Goal: Navigation & Orientation: Find specific page/section

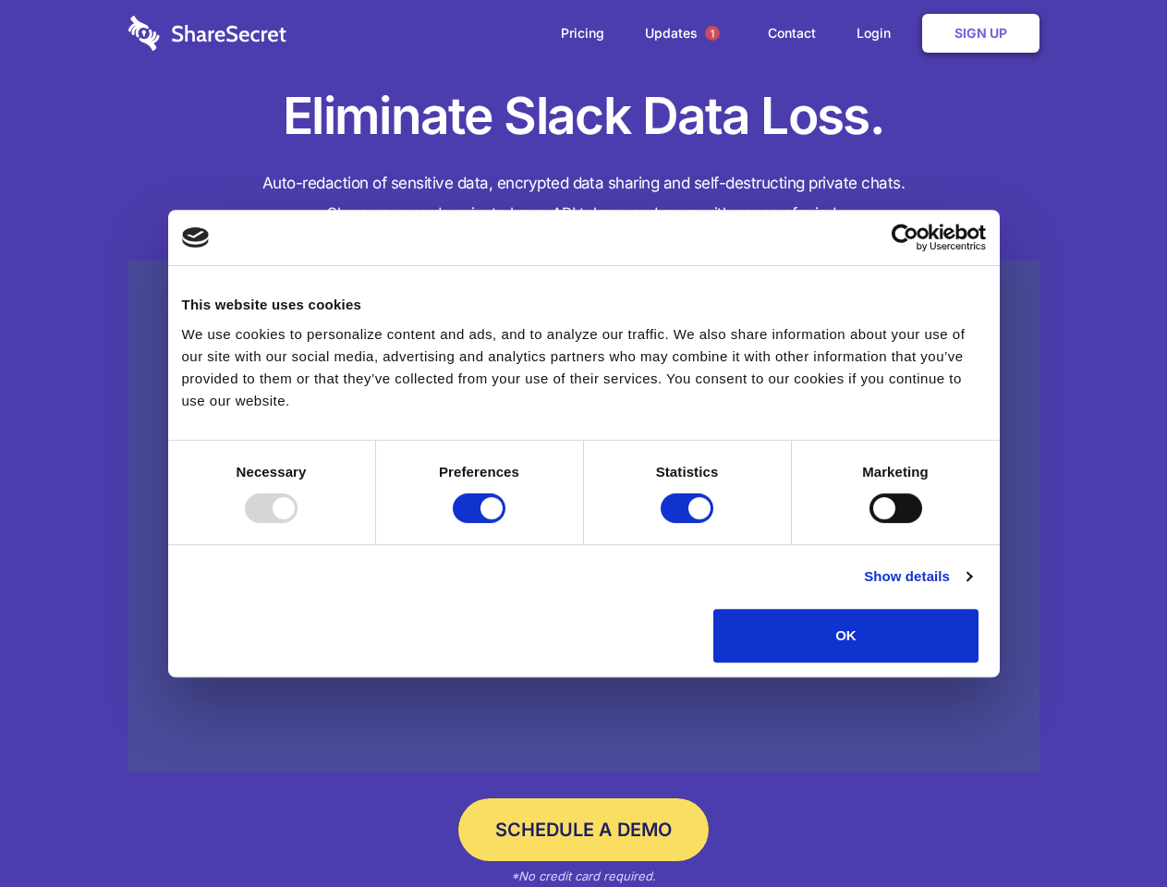
click at [298, 523] on div at bounding box center [271, 509] width 53 height 30
click at [506, 523] on input "Preferences" at bounding box center [479, 509] width 53 height 30
checkbox input "false"
click at [690, 523] on input "Statistics" at bounding box center [687, 509] width 53 height 30
checkbox input "false"
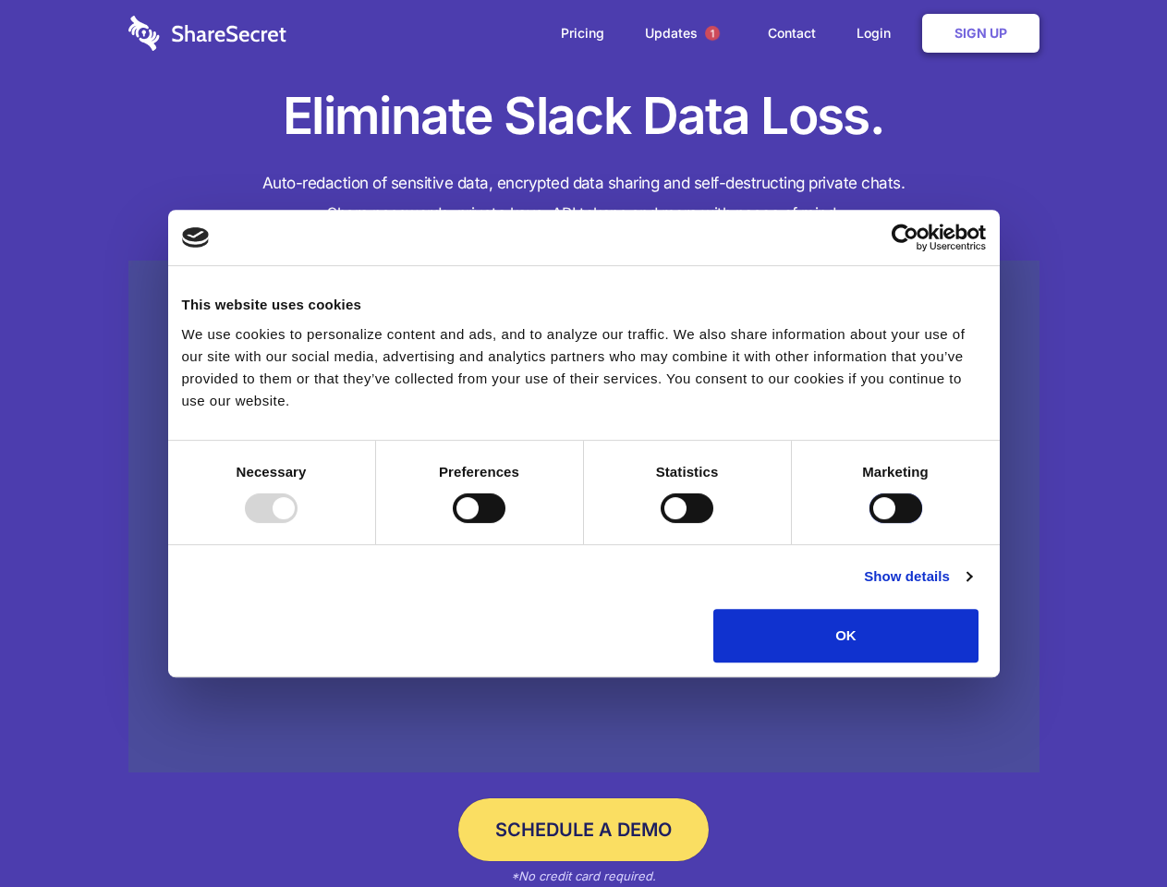
click at [870, 523] on input "Marketing" at bounding box center [896, 509] width 53 height 30
checkbox input "true"
click at [971, 588] on link "Show details" at bounding box center [917, 577] width 107 height 22
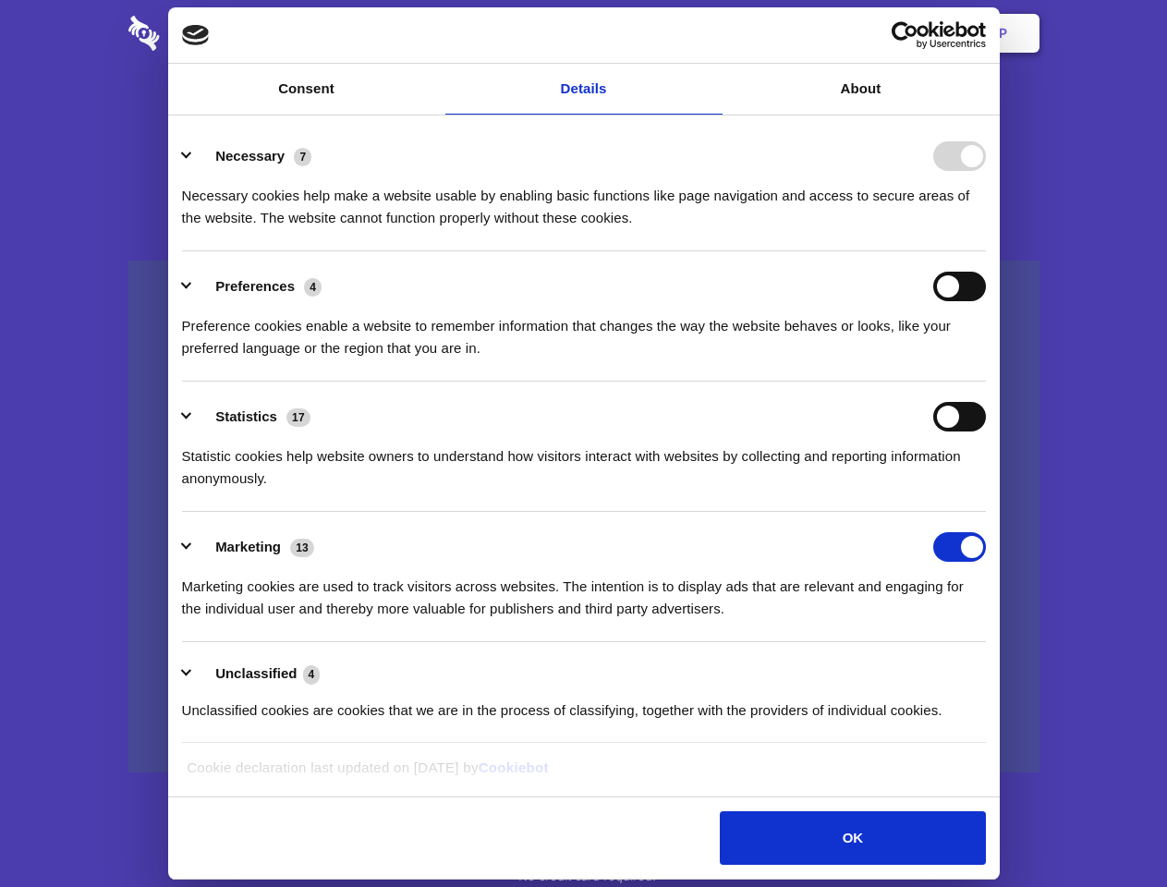
click at [986, 251] on li "Necessary 7 Necessary cookies help make a website usable by enabling basic func…" at bounding box center [584, 186] width 804 height 130
click at [712, 33] on span "1" at bounding box center [712, 33] width 15 height 15
